Goal: Transaction & Acquisition: Book appointment/travel/reservation

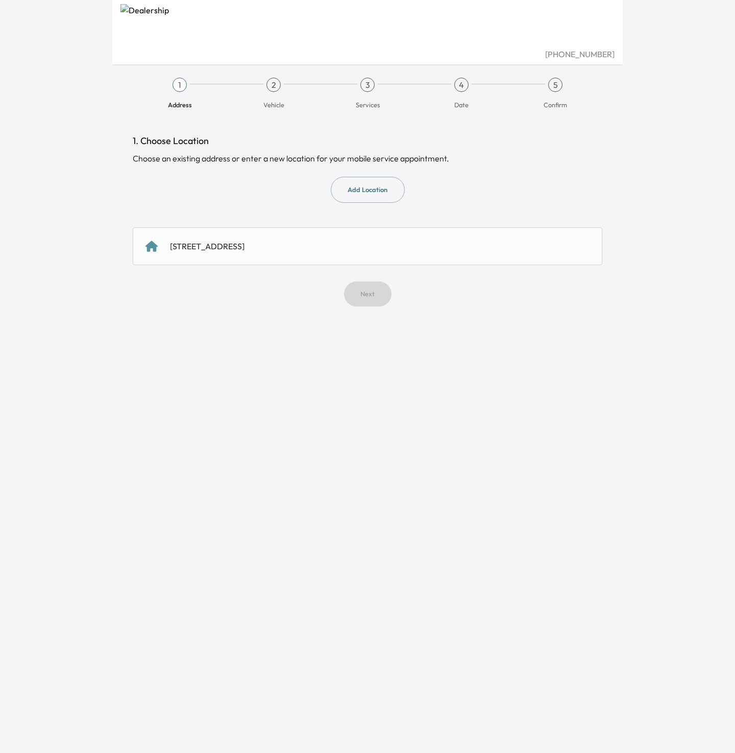
click at [326, 256] on div "[STREET_ADDRESS]" at bounding box center [368, 246] width 470 height 38
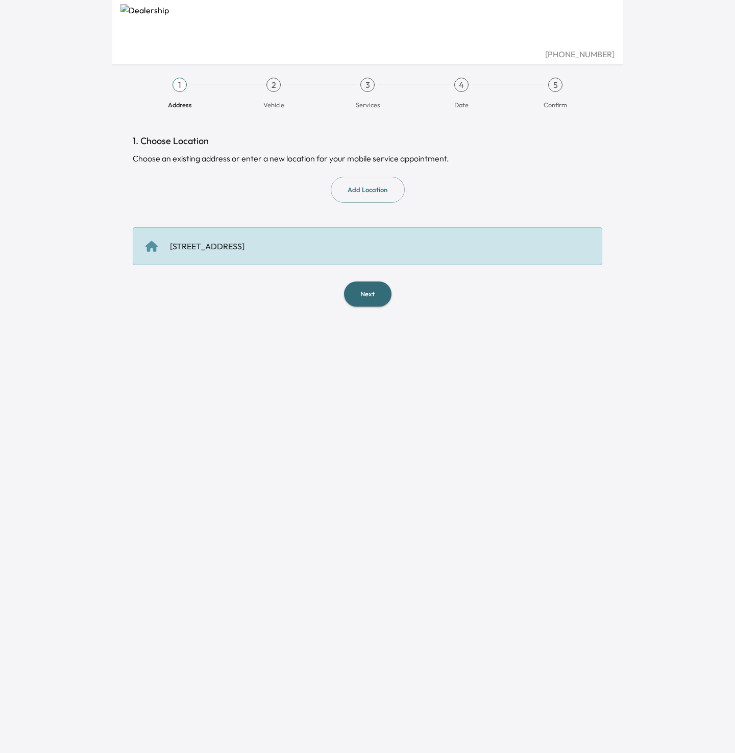
click at [366, 284] on button "Next" at bounding box center [367, 293] width 47 height 25
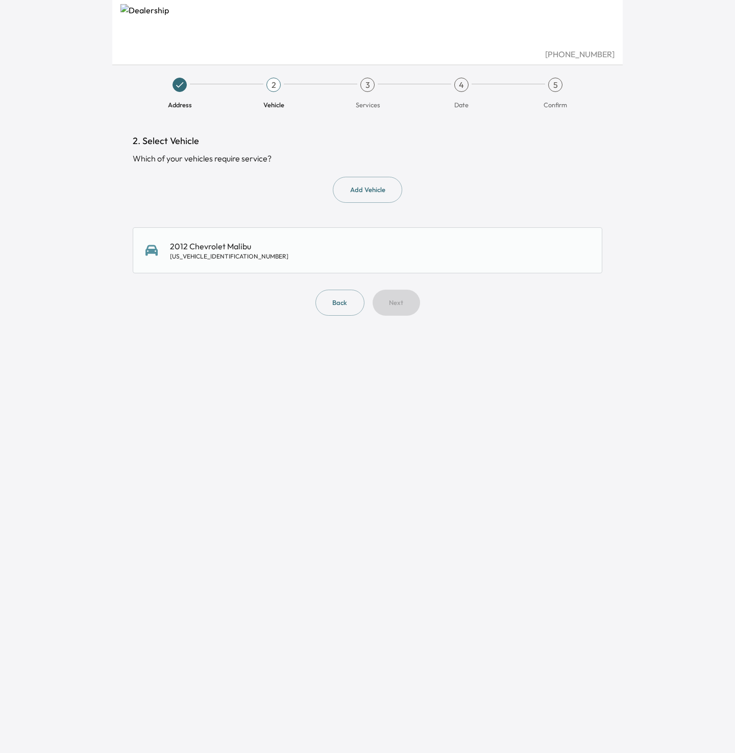
click at [294, 265] on div "2012 Chevrolet Malibu [US_VEHICLE_IDENTIFICATION_NUMBER]" at bounding box center [368, 250] width 470 height 46
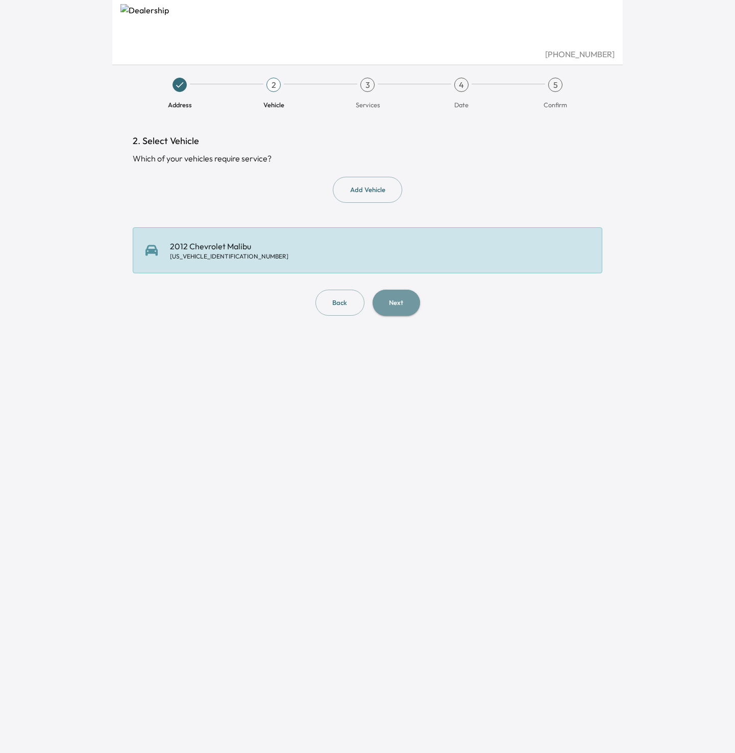
click at [394, 306] on button "Next" at bounding box center [396, 302] width 47 height 26
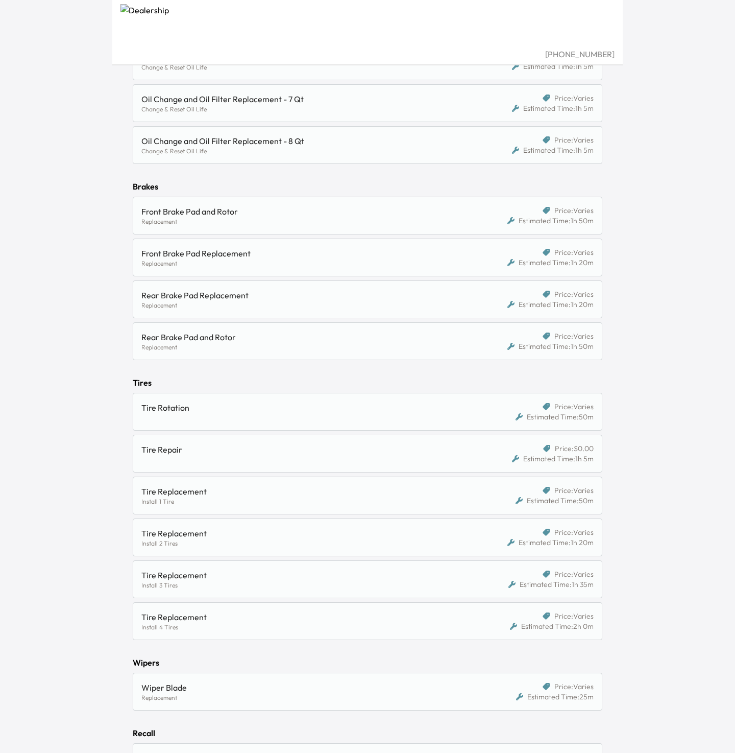
scroll to position [668, 0]
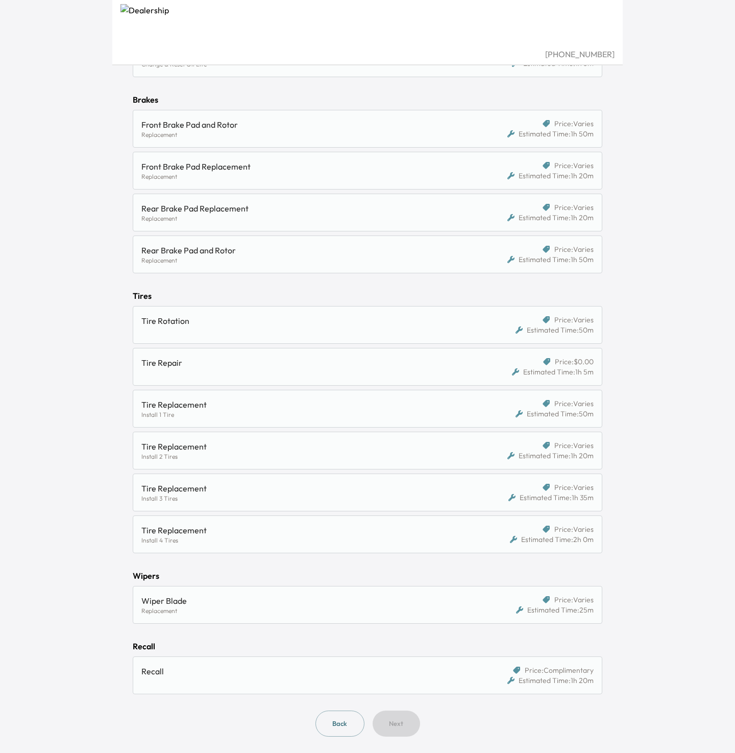
click at [289, 682] on div "Recall" at bounding box center [311, 675] width 340 height 20
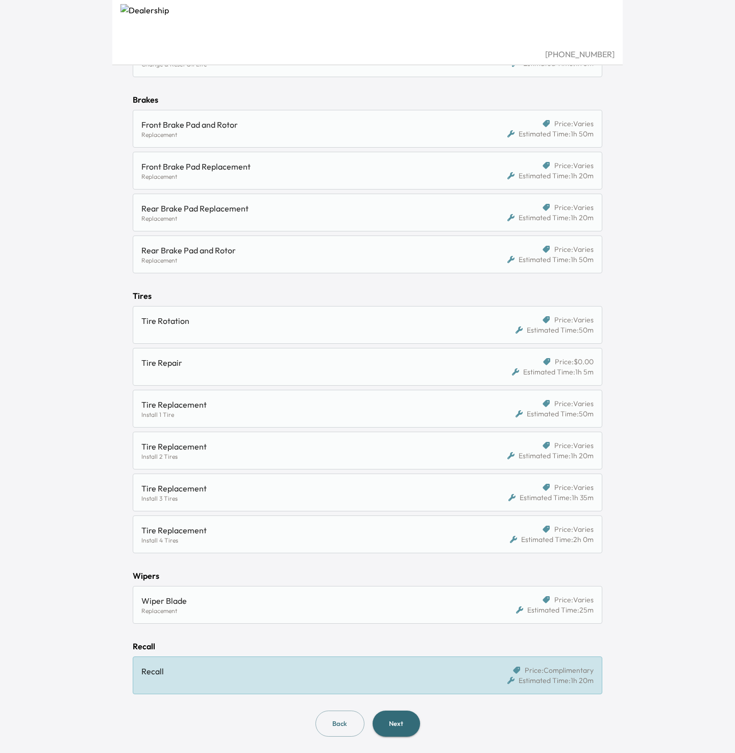
click at [259, 605] on div "Wiper Blade" at bounding box center [306, 600] width 331 height 12
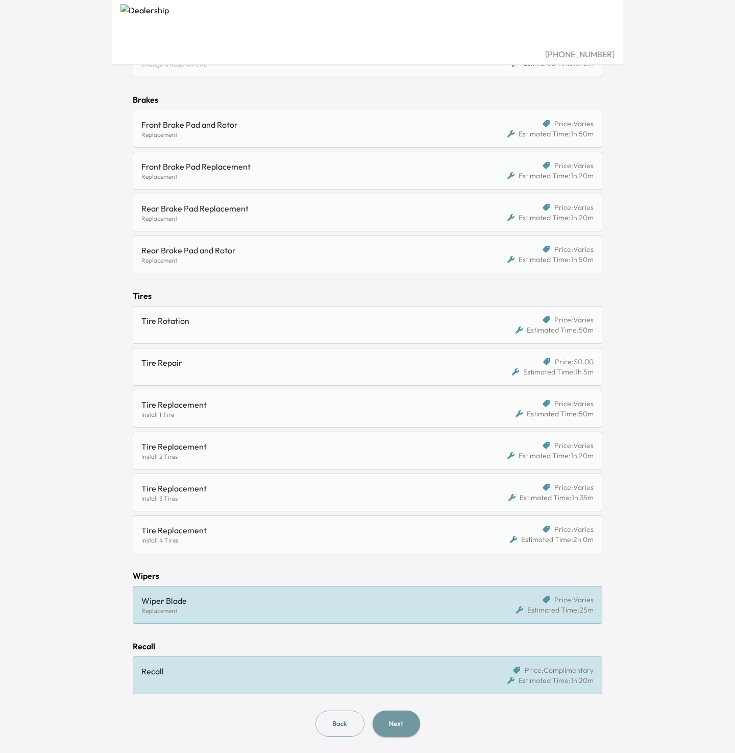
click at [404, 723] on button "Next" at bounding box center [396, 723] width 47 height 26
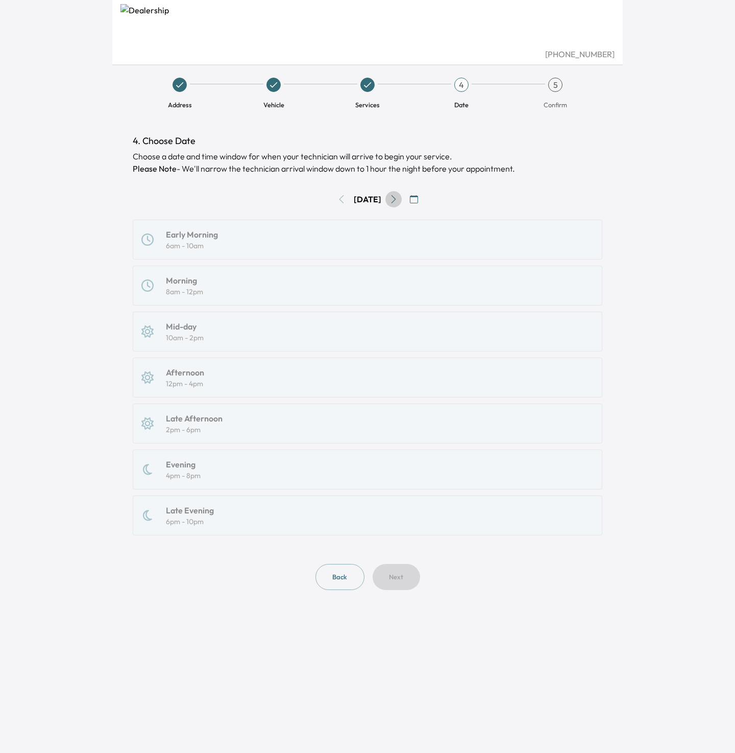
click at [398, 198] on icon "Go to next day" at bounding box center [394, 199] width 8 height 8
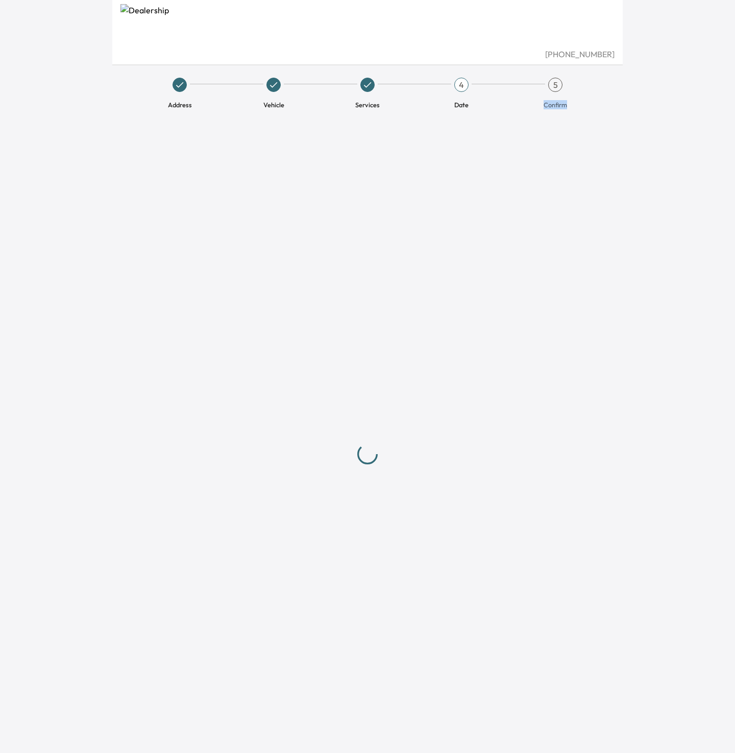
click at [403, 198] on div at bounding box center [368, 454] width 470 height 640
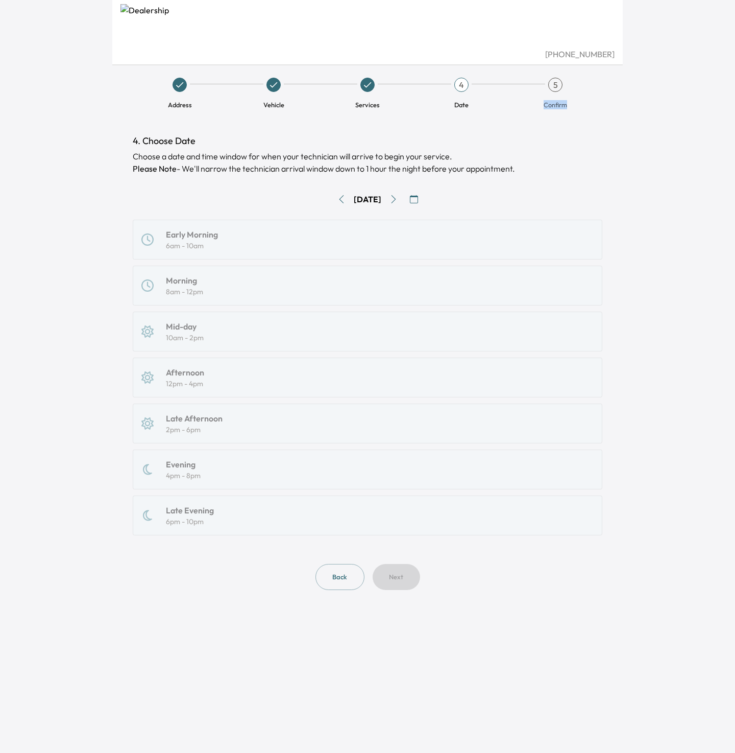
click at [398, 198] on icon "Go to next day" at bounding box center [394, 199] width 8 height 8
click at [403, 323] on div "Mid-day 10am - 2pm" at bounding box center [367, 331] width 452 height 22
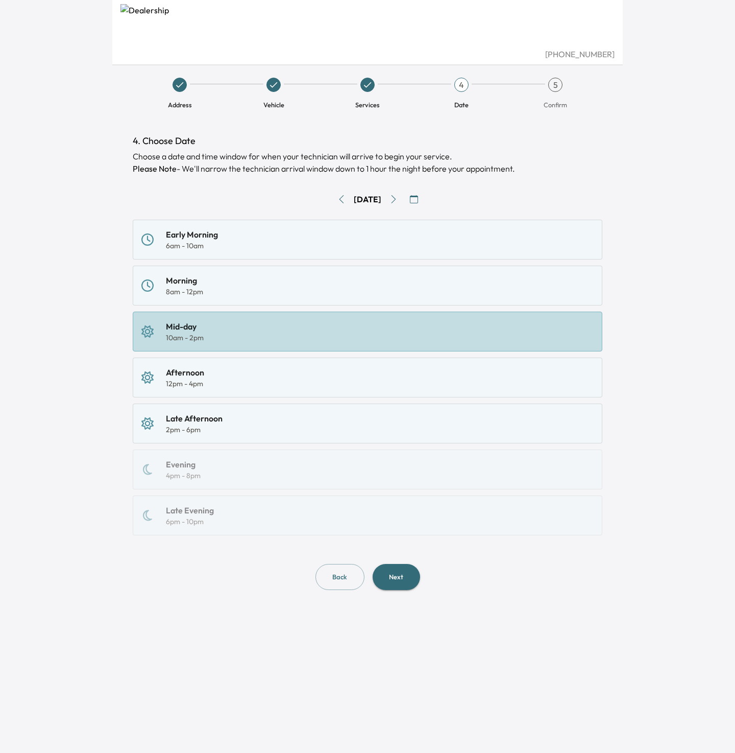
click at [385, 586] on button "Next" at bounding box center [396, 577] width 47 height 26
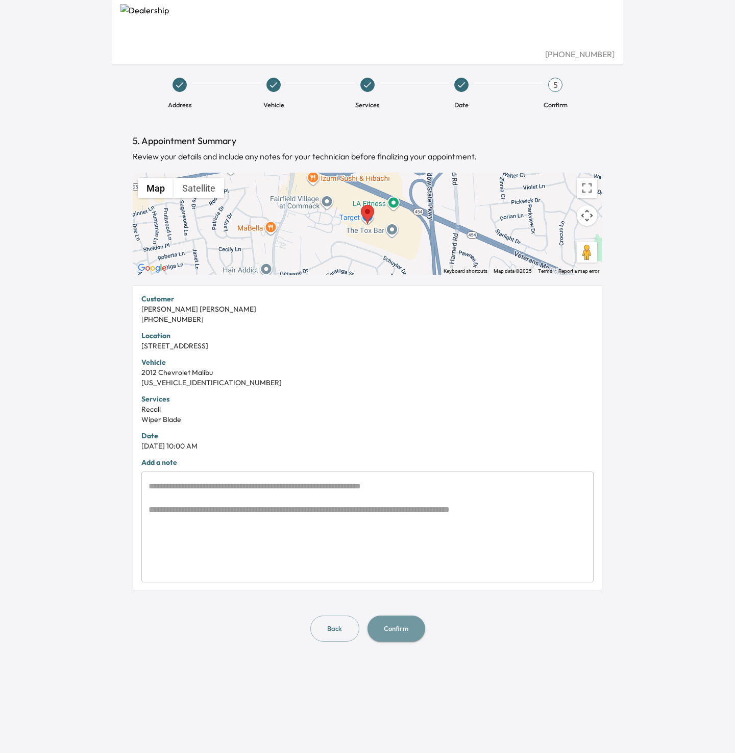
click at [389, 634] on button "Confirm" at bounding box center [397, 628] width 58 height 26
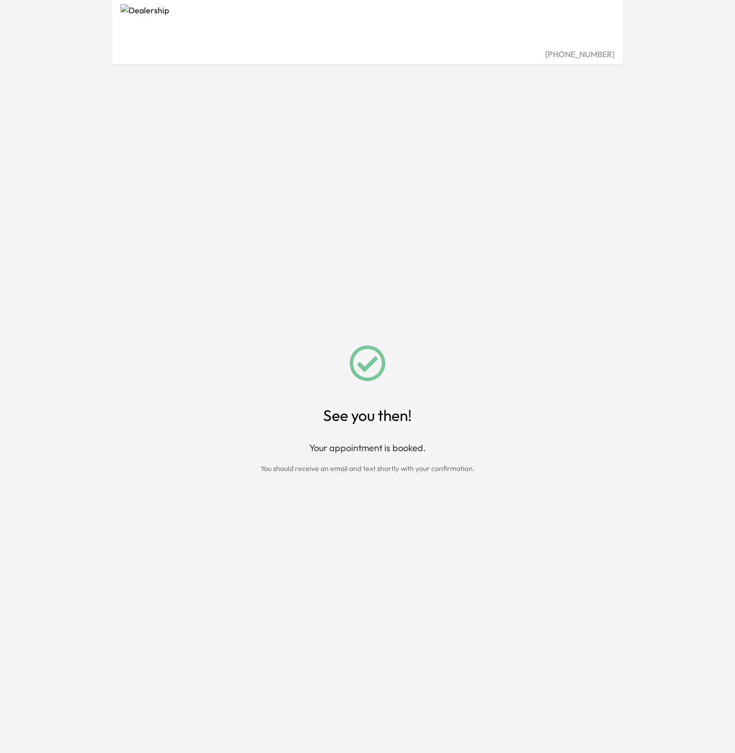
click at [356, 426] on div "See you then! Your appointment is booked. You should receive an email and text …" at bounding box center [367, 409] width 231 height 129
